Goal: Task Accomplishment & Management: Manage account settings

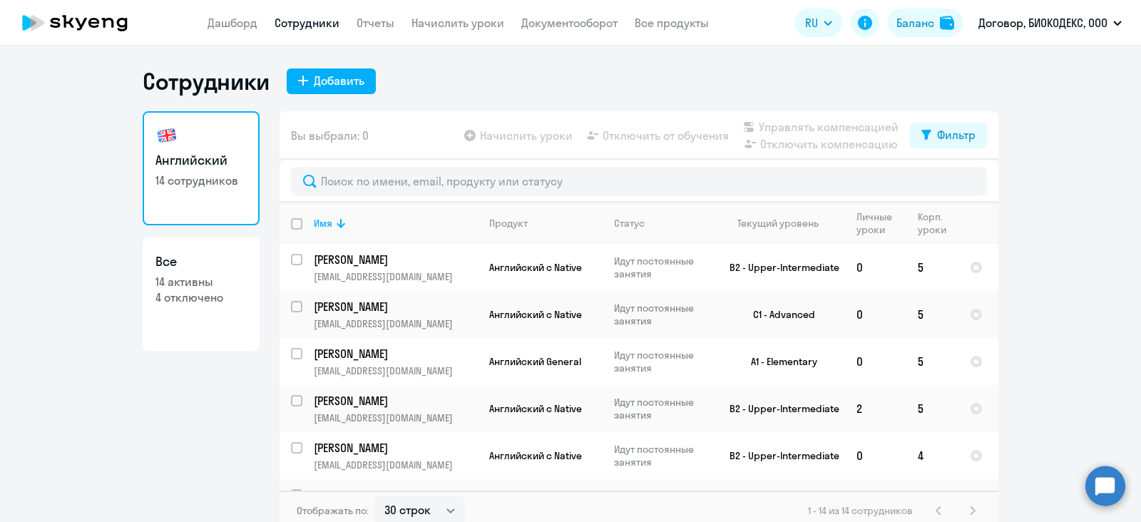
select select "30"
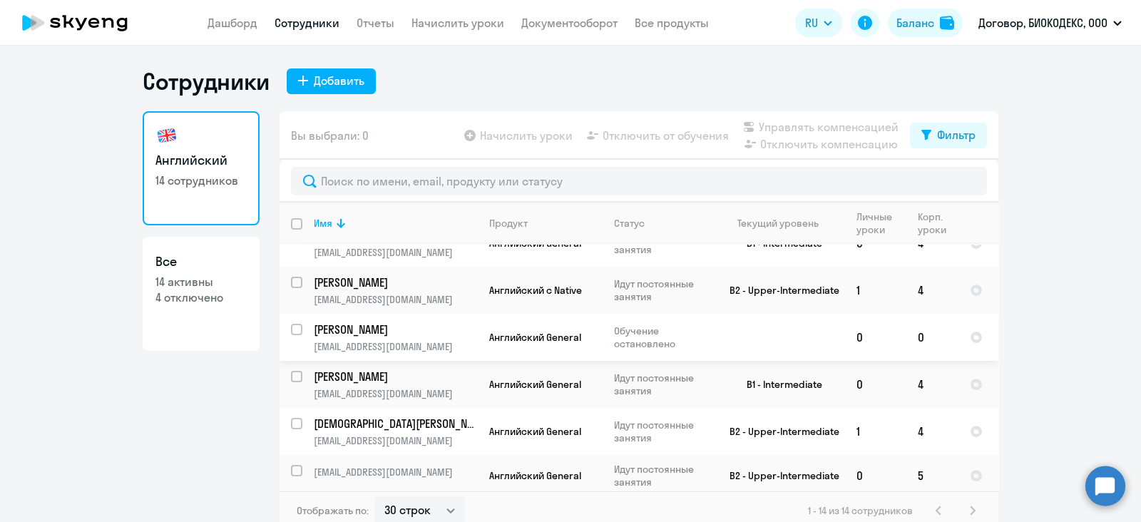
scroll to position [8, 0]
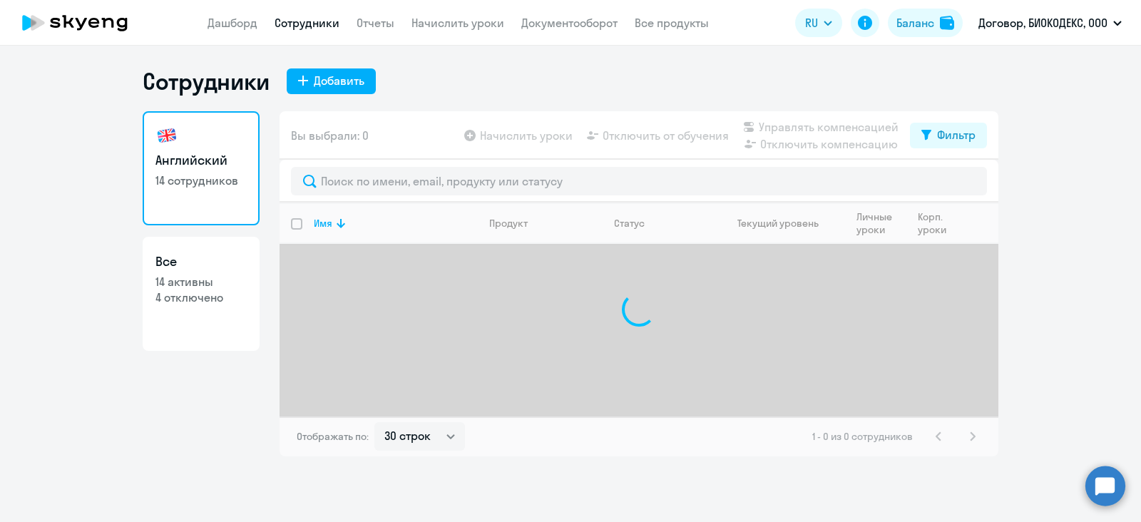
select select "30"
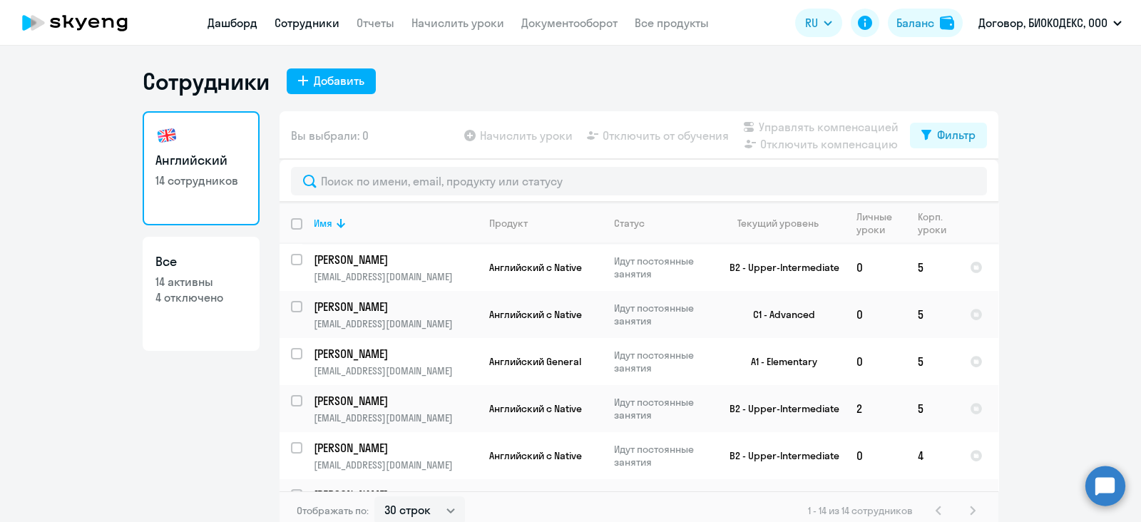
click at [239, 27] on link "Дашборд" at bounding box center [232, 23] width 50 height 14
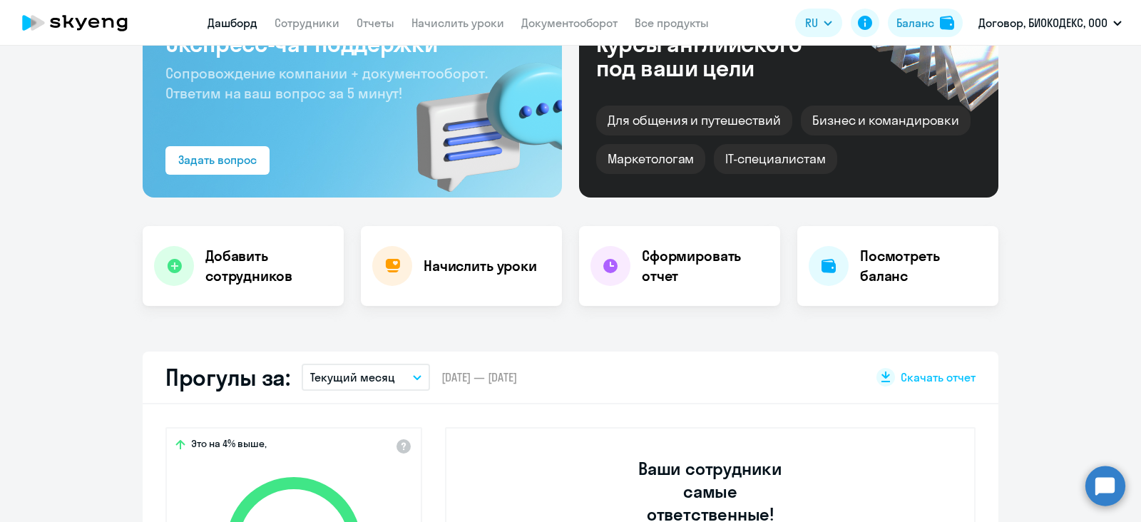
scroll to position [178, 0]
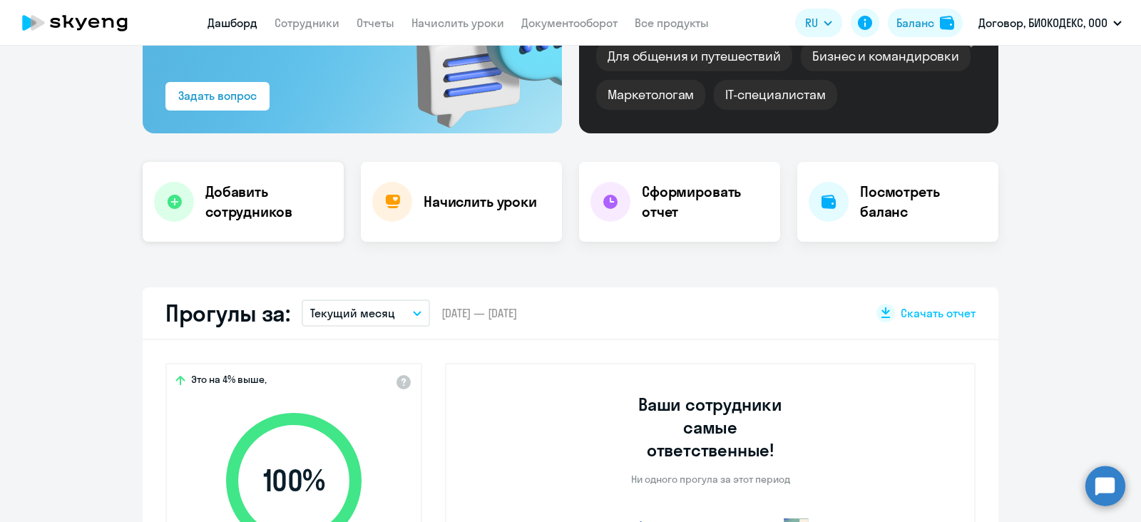
select select "30"
click at [627, 212] on div "Сформировать отчет" at bounding box center [679, 202] width 201 height 80
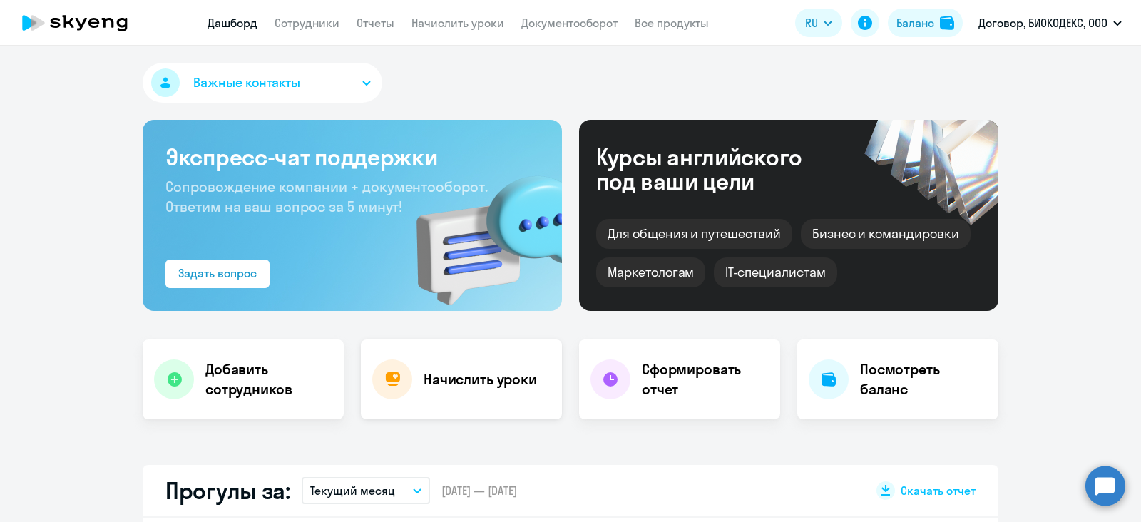
click at [485, 386] on h4 "Начислить уроки" at bounding box center [480, 379] width 113 height 20
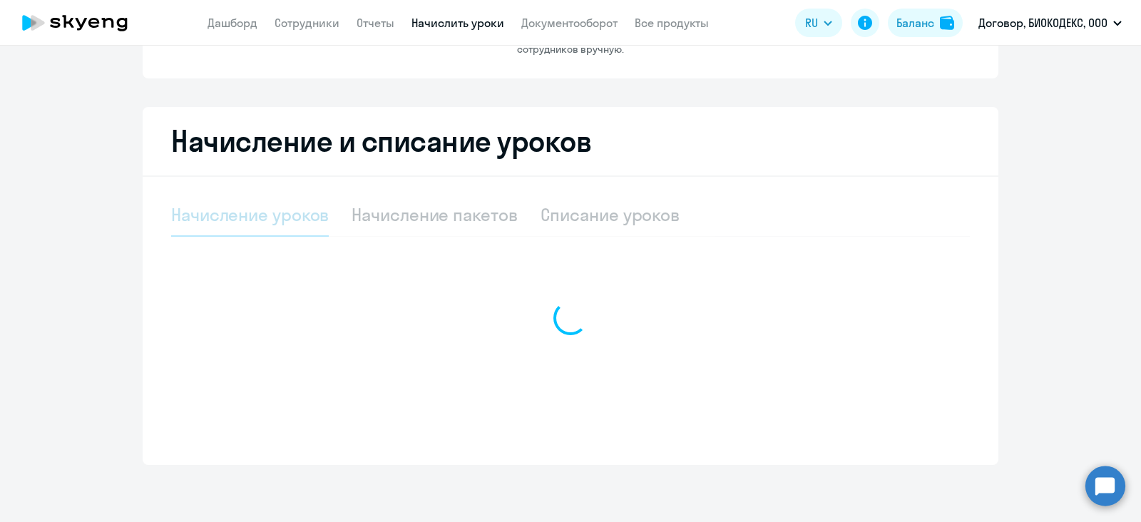
select select "10"
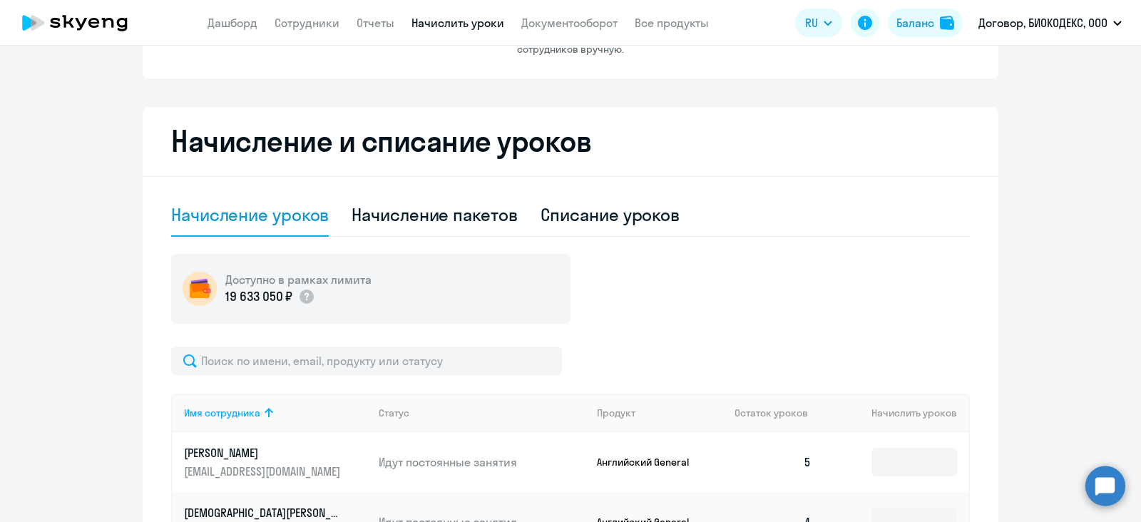
scroll to position [379, 0]
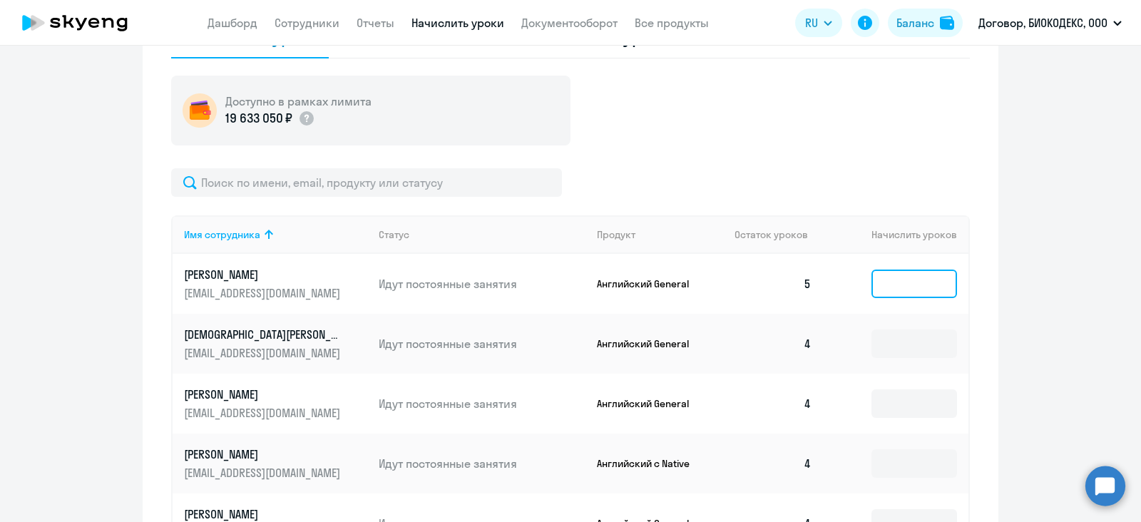
click at [901, 291] on input at bounding box center [914, 284] width 86 height 29
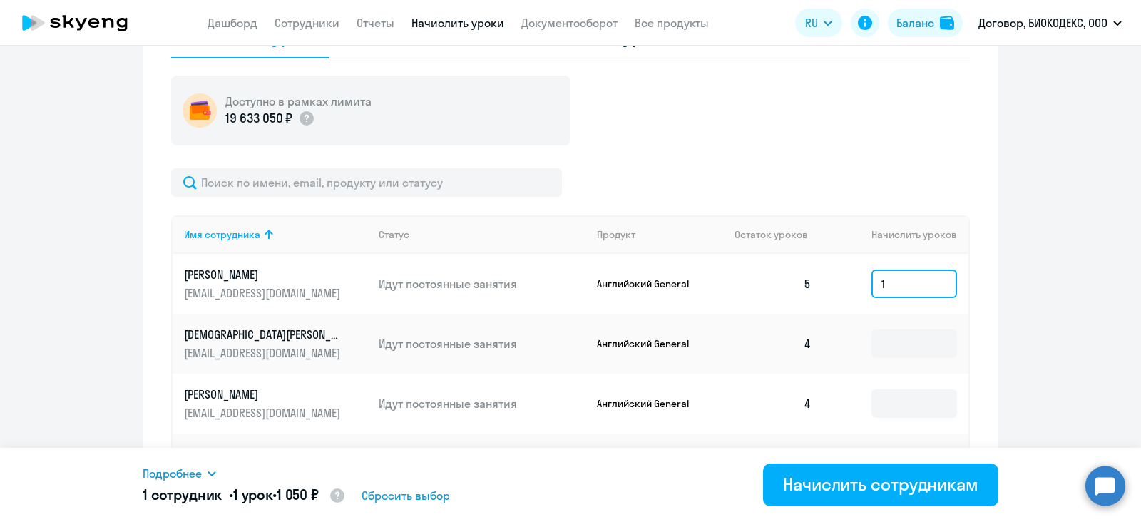
type input "1"
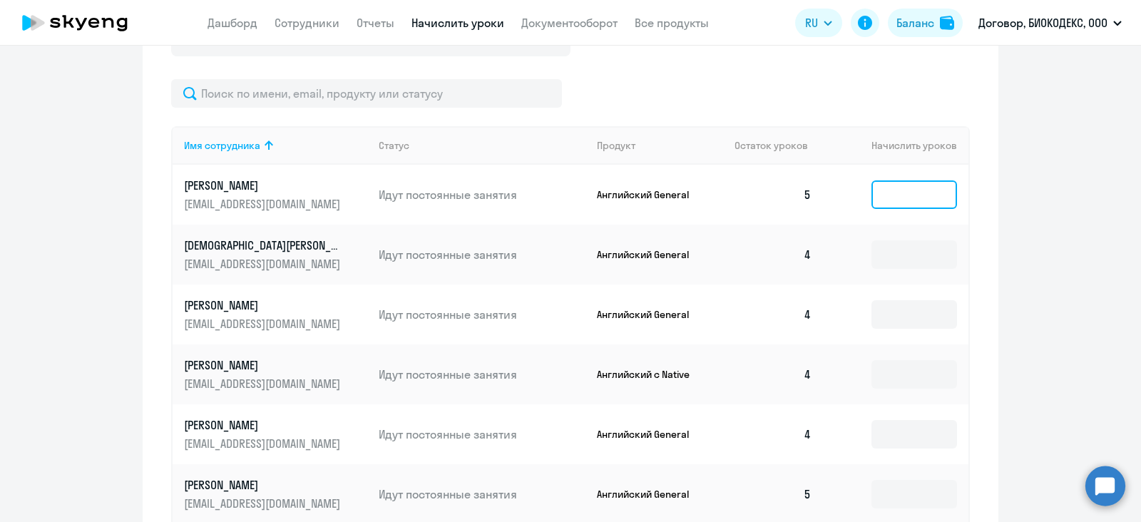
scroll to position [558, 0]
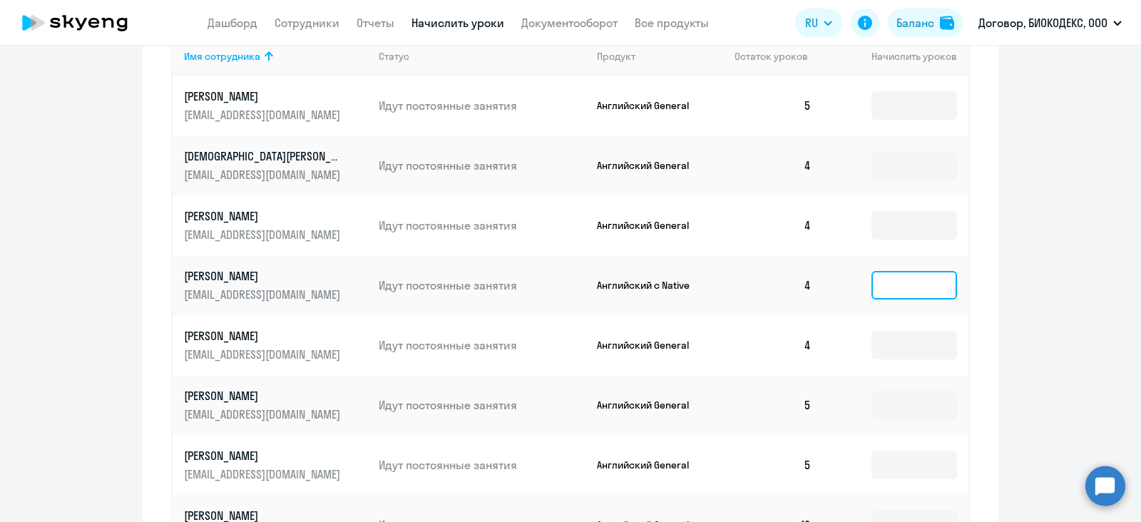
click at [881, 292] on input at bounding box center [914, 285] width 86 height 29
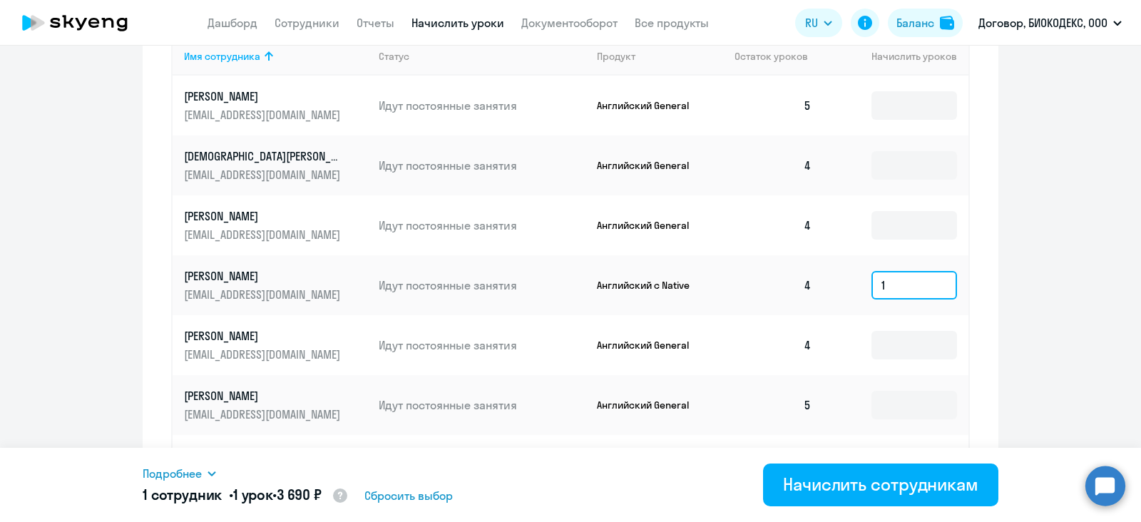
type input "1"
